Goal: Task Accomplishment & Management: Manage account settings

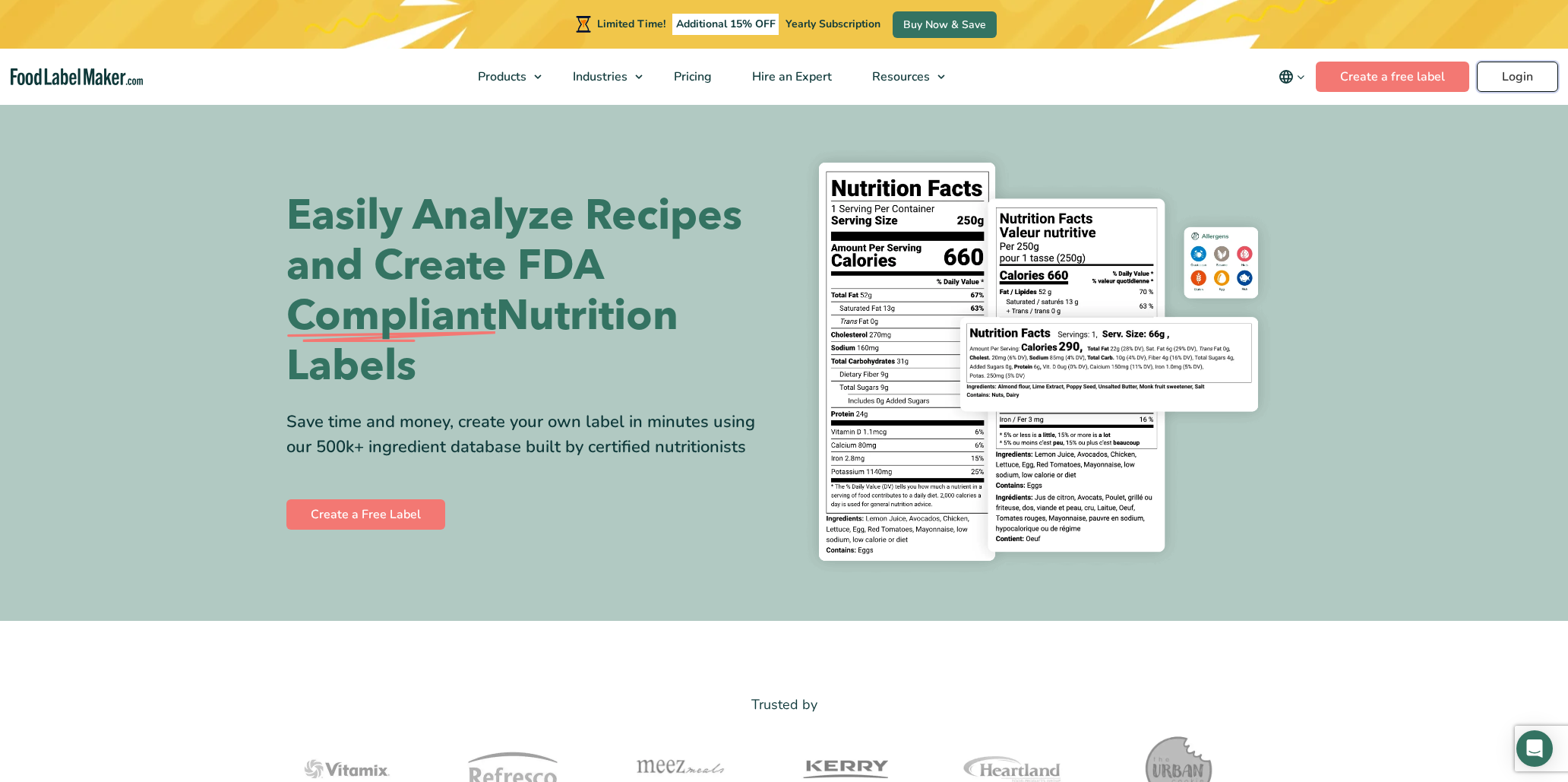
click at [1520, 74] on link "Login" at bounding box center [1517, 76] width 81 height 30
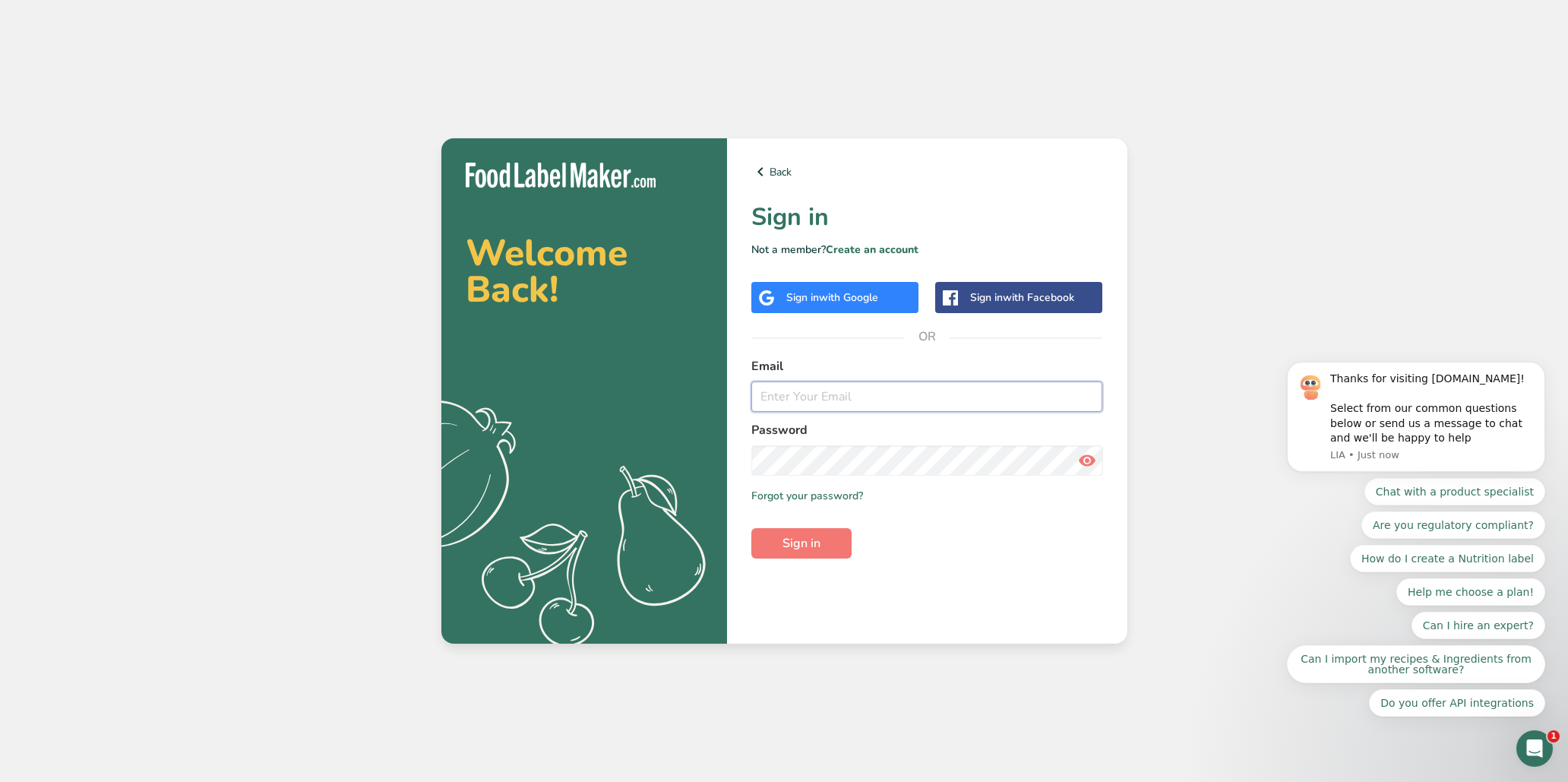
click at [823, 405] on input "email" at bounding box center [926, 396] width 352 height 30
